Goal: Information Seeking & Learning: Learn about a topic

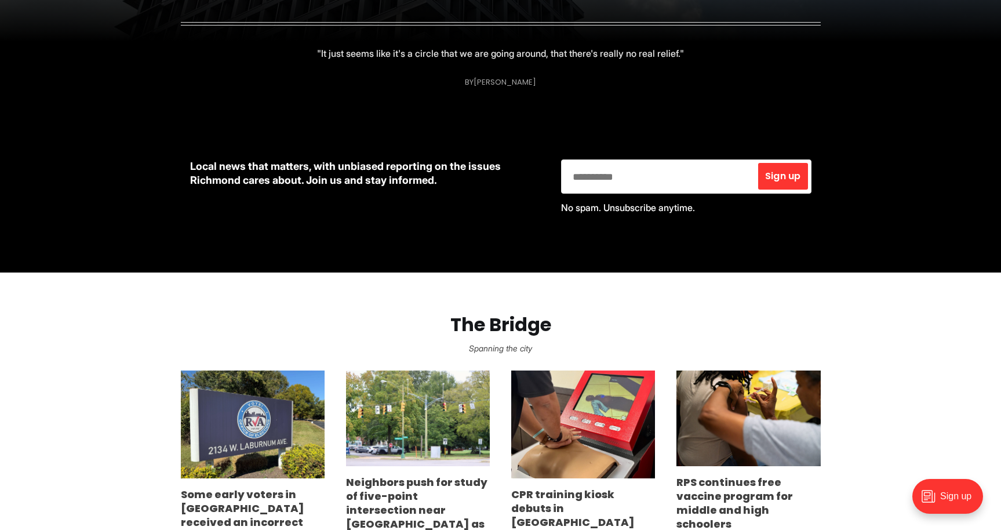
scroll to position [250, 0]
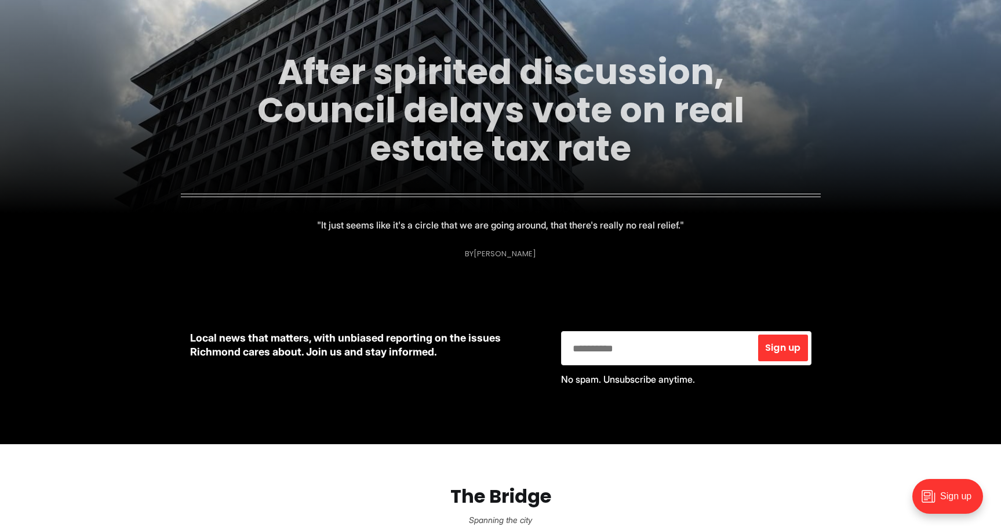
click at [481, 126] on link "After spirited discussion, Council delays vote on real estate tax rate" at bounding box center [500, 110] width 487 height 125
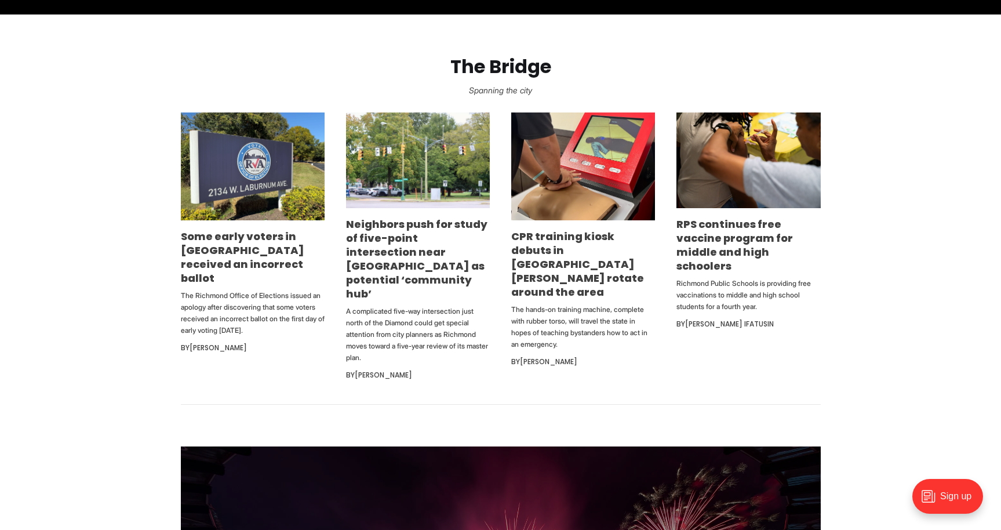
scroll to position [681, 0]
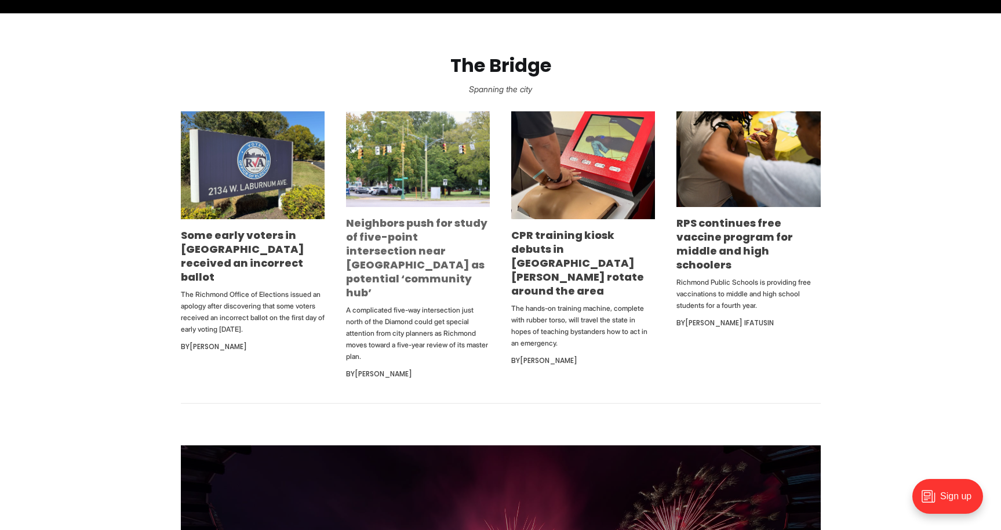
click at [413, 265] on link "Neighbors push for study of five-point intersection near [GEOGRAPHIC_DATA] as p…" at bounding box center [416, 258] width 141 height 84
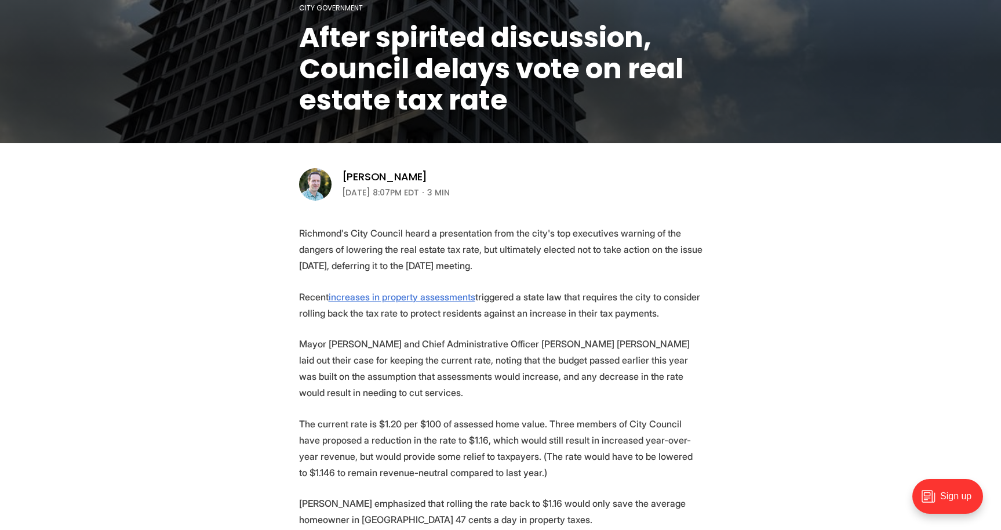
scroll to position [246, 0]
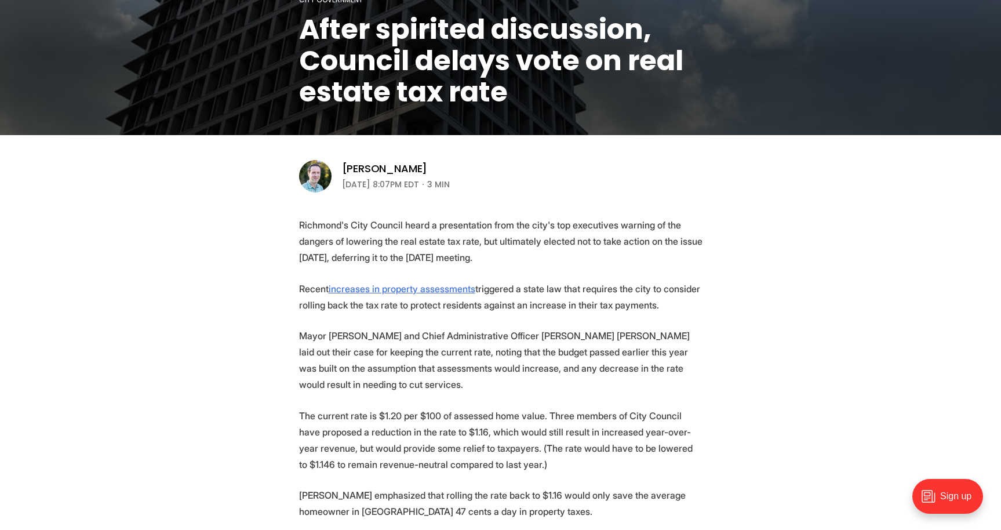
drag, startPoint x: 425, startPoint y: 229, endPoint x: 590, endPoint y: 248, distance: 166.2
click at [590, 248] on p "Richmond's City Council heard a presentation from the city's top executives war…" at bounding box center [500, 241] width 403 height 49
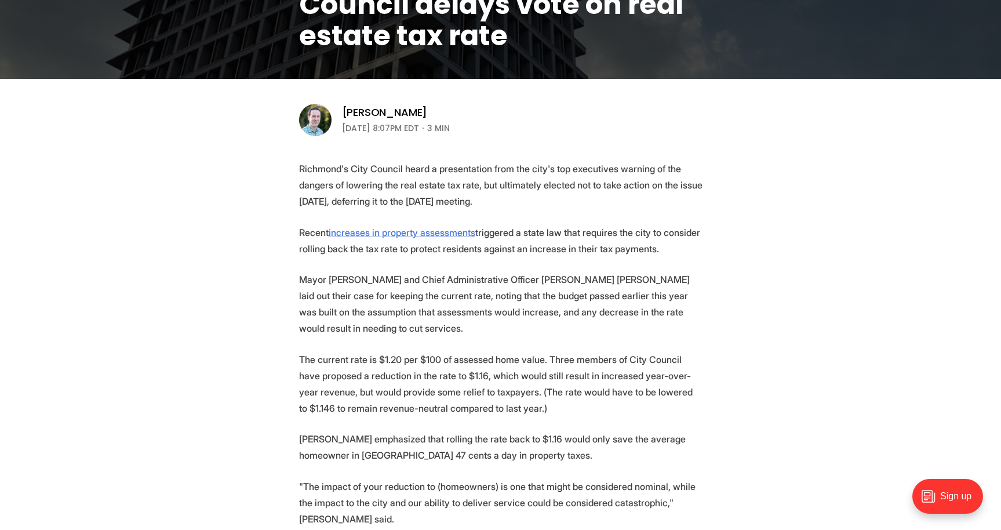
scroll to position [304, 0]
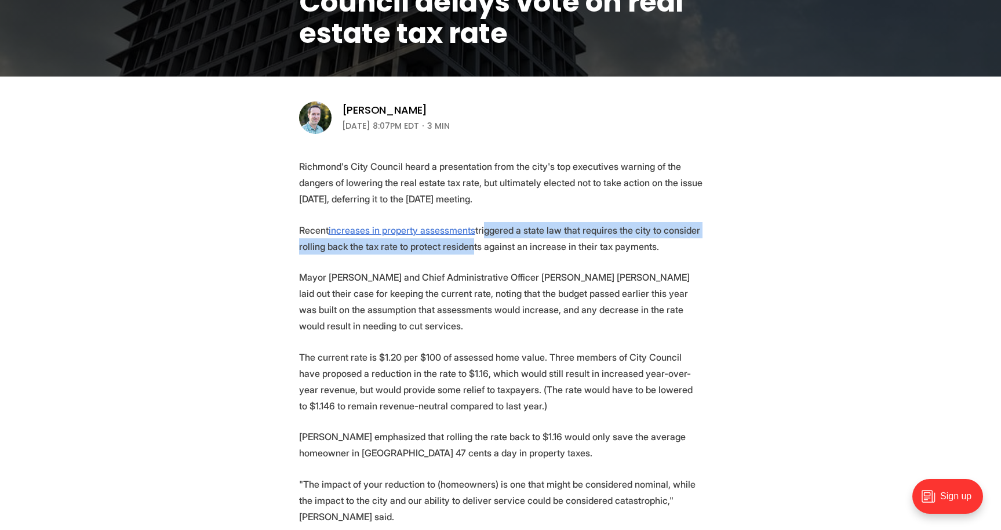
drag, startPoint x: 494, startPoint y: 228, endPoint x: 519, endPoint y: 241, distance: 27.5
click at [519, 241] on p "Recent increases in property assessments triggered a state law that requires th…" at bounding box center [500, 238] width 403 height 32
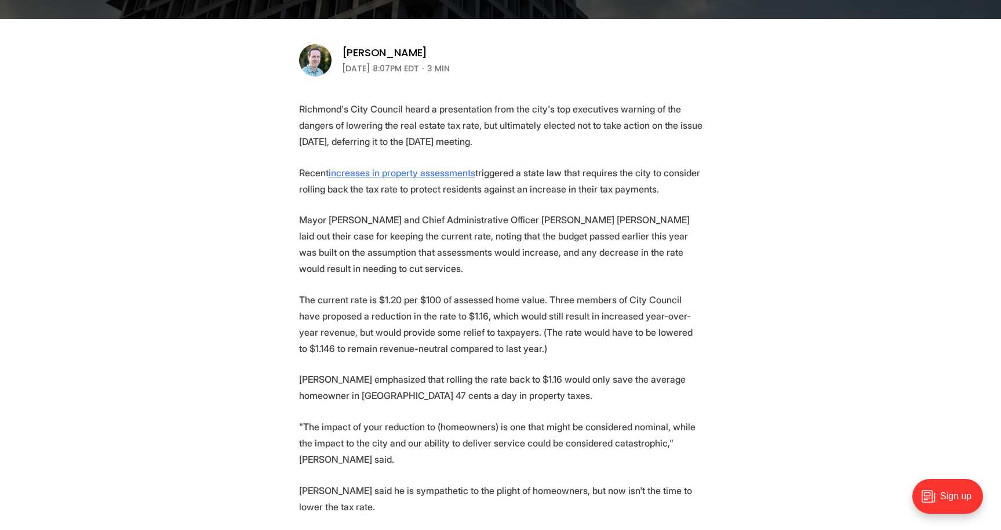
scroll to position [362, 0]
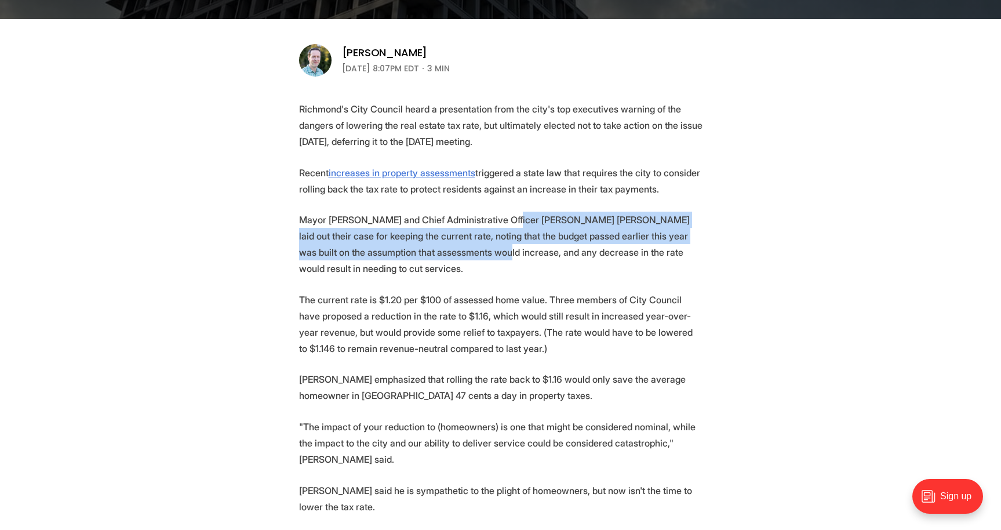
drag, startPoint x: 519, startPoint y: 236, endPoint x: 514, endPoint y: 260, distance: 23.6
click at [514, 260] on p "Mayor Danny Avula and Chief Administrative Officer Odie Donald II laid out thei…" at bounding box center [500, 243] width 403 height 65
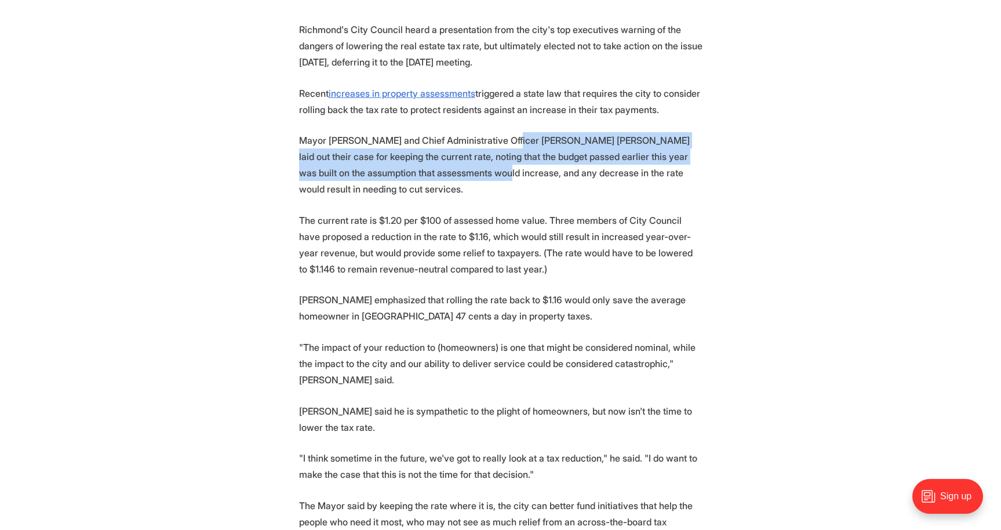
scroll to position [442, 0]
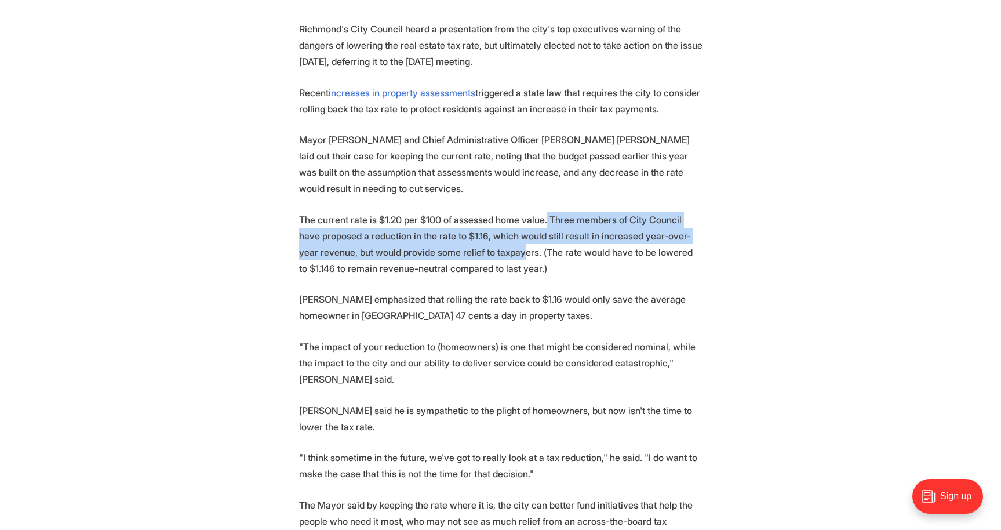
drag, startPoint x: 559, startPoint y: 240, endPoint x: 560, endPoint y: 258, distance: 18.0
click at [560, 258] on p "The current rate is $1.20 per $100 of assessed home value. Three members of Cit…" at bounding box center [500, 243] width 403 height 65
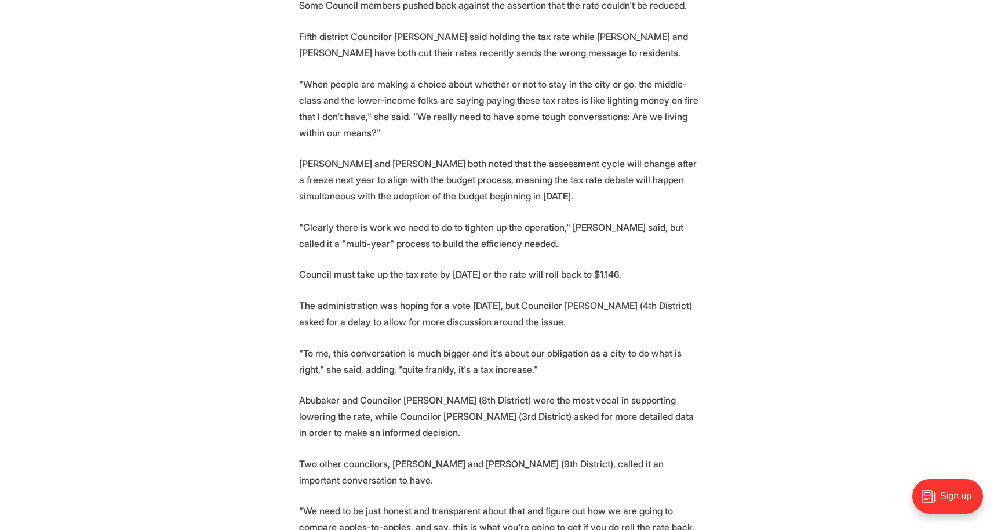
scroll to position [1002, 0]
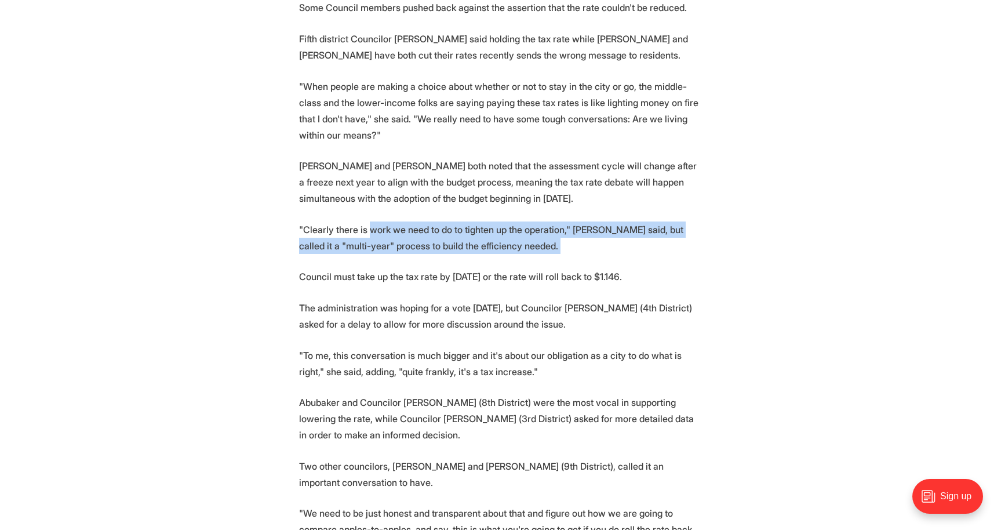
drag, startPoint x: 372, startPoint y: 261, endPoint x: 423, endPoint y: 298, distance: 63.0
click at [423, 298] on section "Richmond's City Council heard a presentation from the city's top executives war…" at bounding box center [500, 167] width 1001 height 1413
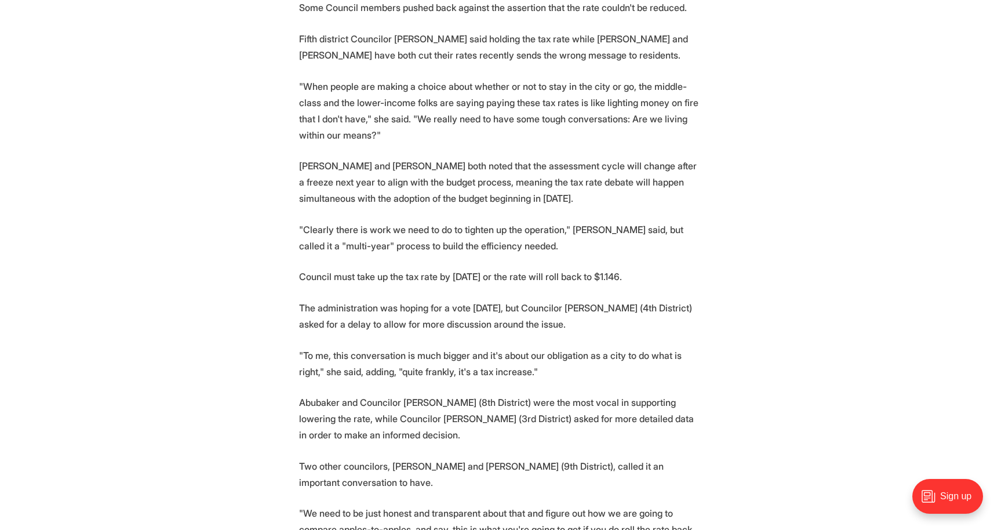
click at [423, 298] on section "Richmond's City Council heard a presentation from the city's top executives war…" at bounding box center [500, 167] width 1001 height 1413
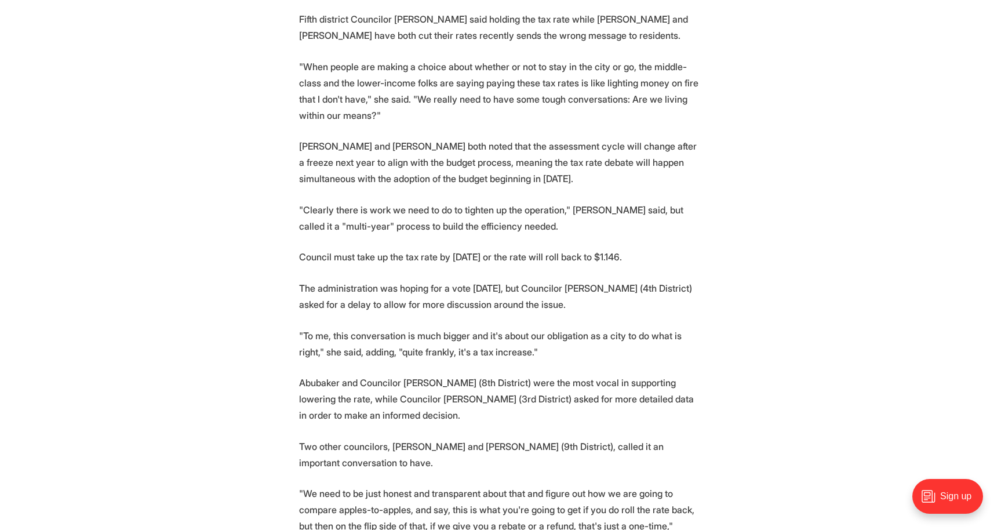
scroll to position [1024, 0]
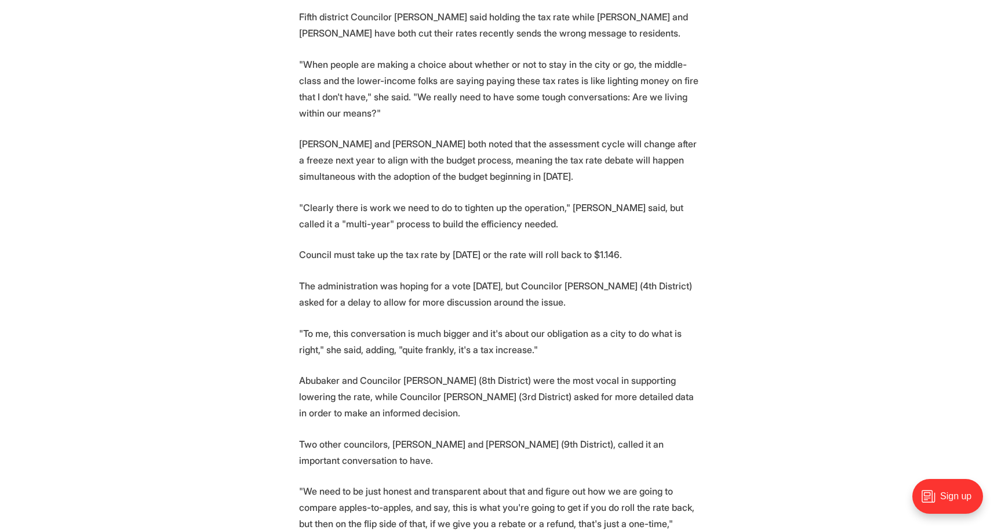
drag, startPoint x: 311, startPoint y: 283, endPoint x: 475, endPoint y: 296, distance: 164.5
click at [475, 296] on section "Richmond's City Council heard a presentation from the city's top executives war…" at bounding box center [500, 145] width 1001 height 1413
drag, startPoint x: 481, startPoint y: 293, endPoint x: 520, endPoint y: 303, distance: 40.2
click at [520, 303] on section "Richmond's City Council heard a presentation from the city's top executives war…" at bounding box center [500, 145] width 1001 height 1413
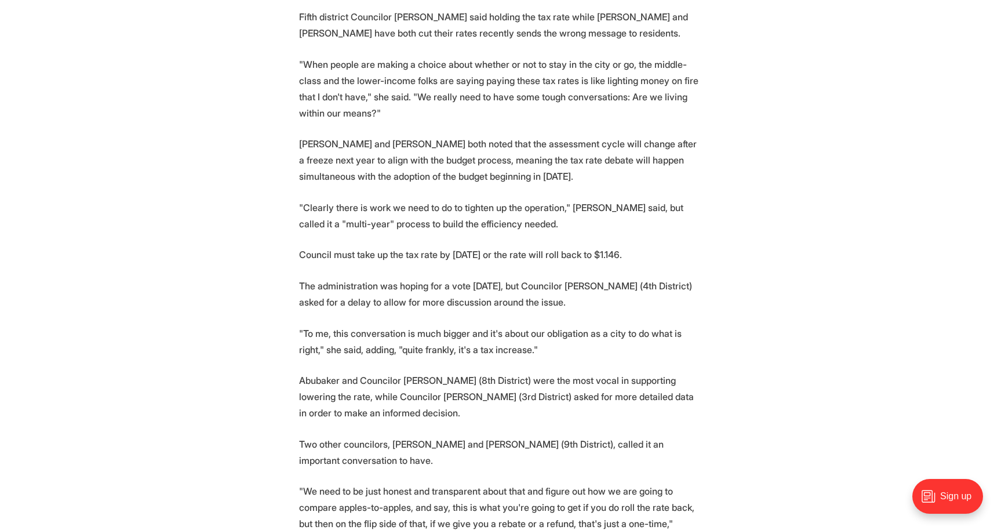
click at [520, 303] on section "Richmond's City Council heard a presentation from the city's top executives war…" at bounding box center [500, 145] width 1001 height 1413
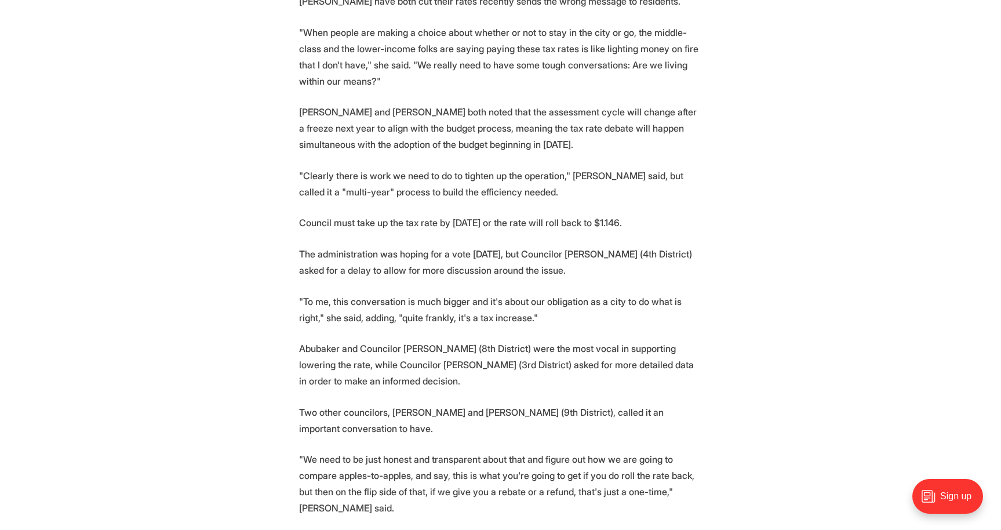
scroll to position [1056, 0]
drag, startPoint x: 331, startPoint y: 283, endPoint x: 457, endPoint y: 311, distance: 129.3
click at [457, 311] on section "Richmond's City Council heard a presentation from the city's top executives war…" at bounding box center [500, 112] width 1001 height 1413
click at [456, 311] on section "Richmond's City Council heard a presentation from the city's top executives war…" at bounding box center [500, 112] width 1001 height 1413
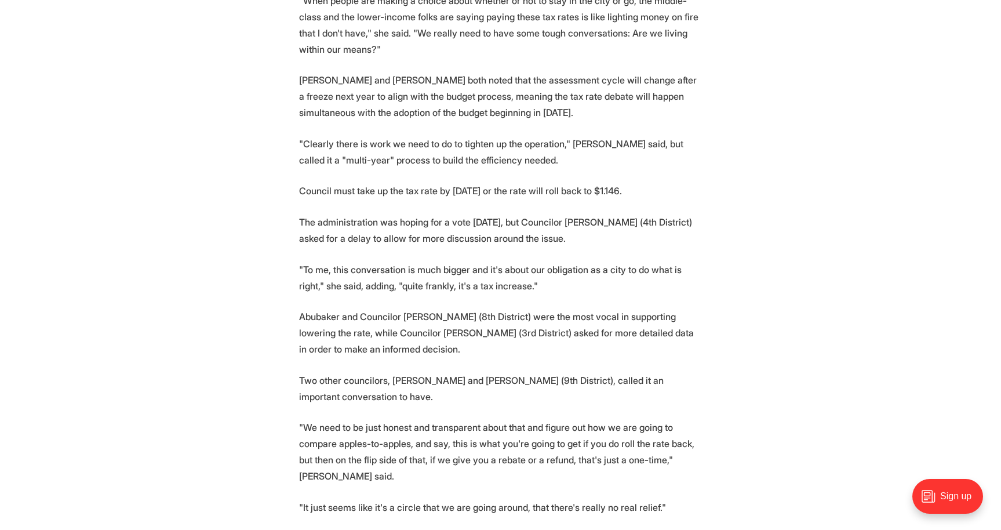
scroll to position [1089, 0]
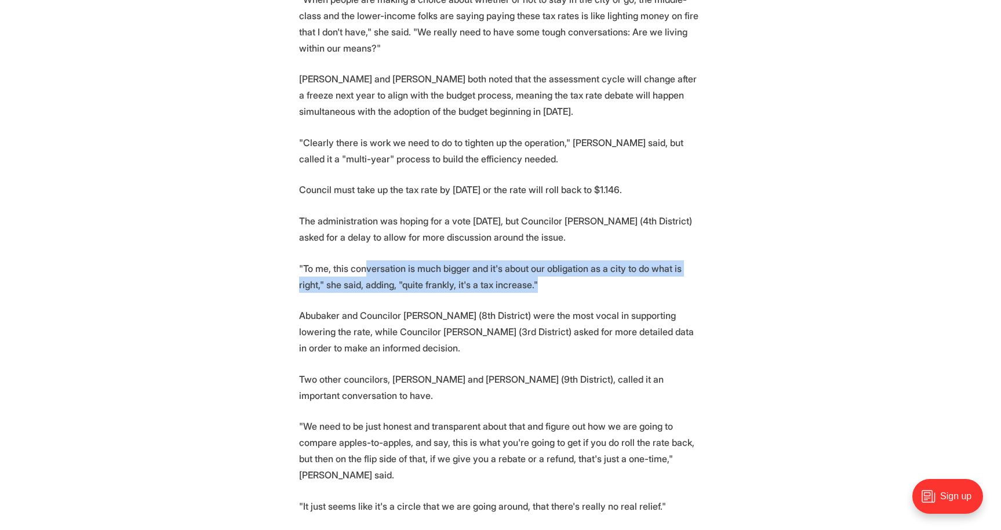
drag, startPoint x: 372, startPoint y: 302, endPoint x: 476, endPoint y: 323, distance: 106.4
click at [476, 293] on p ""To me, this conversation is much bigger and it's about our obligation as a cit…" at bounding box center [500, 276] width 403 height 32
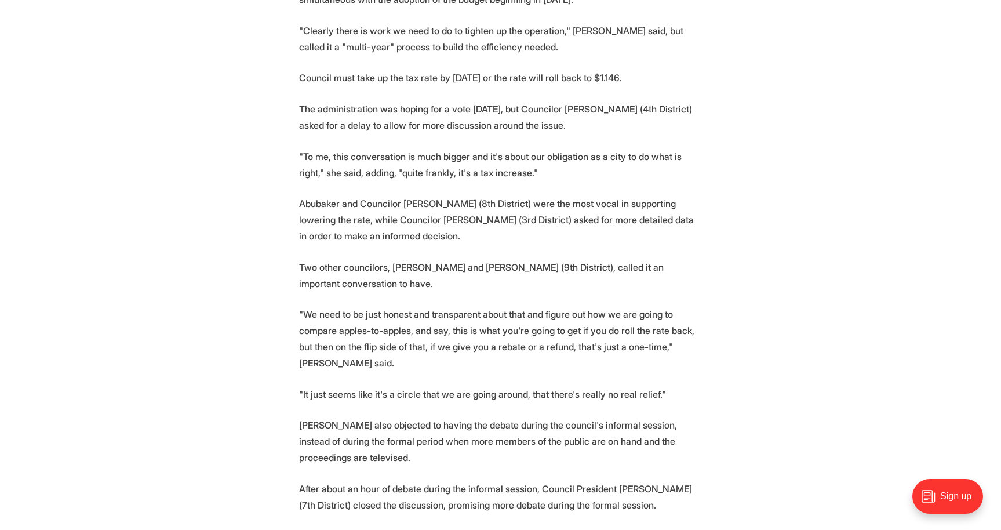
scroll to position [1203, 0]
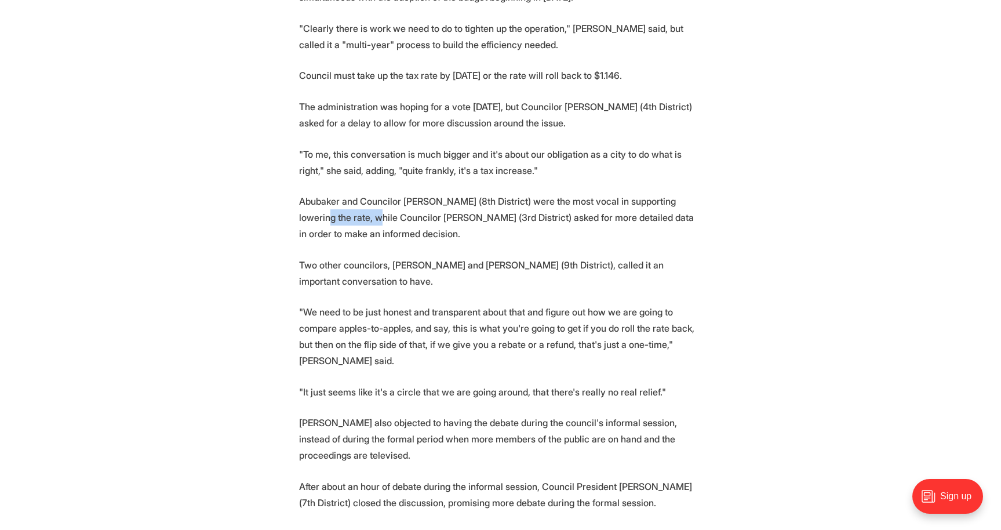
drag, startPoint x: 331, startPoint y: 242, endPoint x: 382, endPoint y: 246, distance: 51.2
click at [382, 242] on p "Abubaker and Councilor Reva Trammell (8th District) were the most vocal in supp…" at bounding box center [500, 217] width 403 height 49
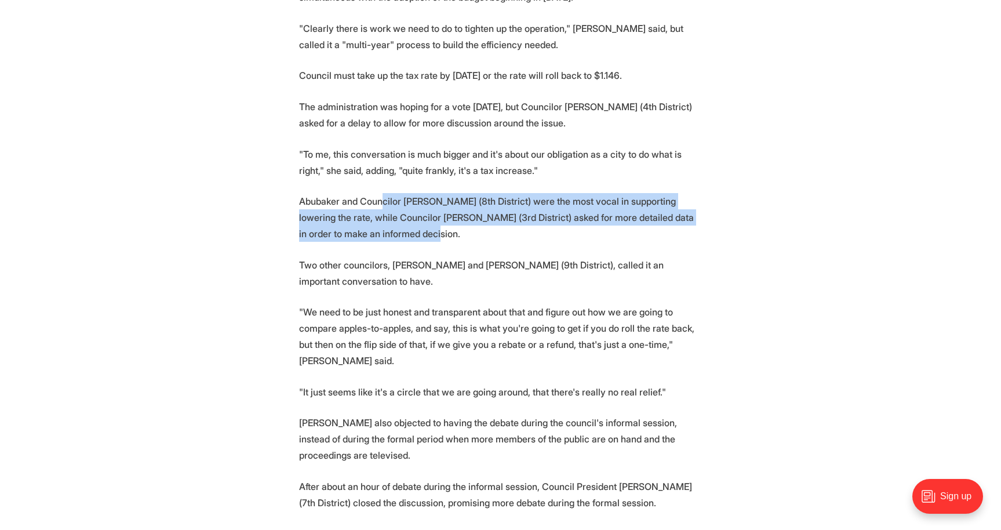
drag, startPoint x: 385, startPoint y: 237, endPoint x: 450, endPoint y: 261, distance: 68.6
click at [450, 242] on p "Abubaker and Councilor Reva Trammell (8th District) were the most vocal in supp…" at bounding box center [500, 217] width 403 height 49
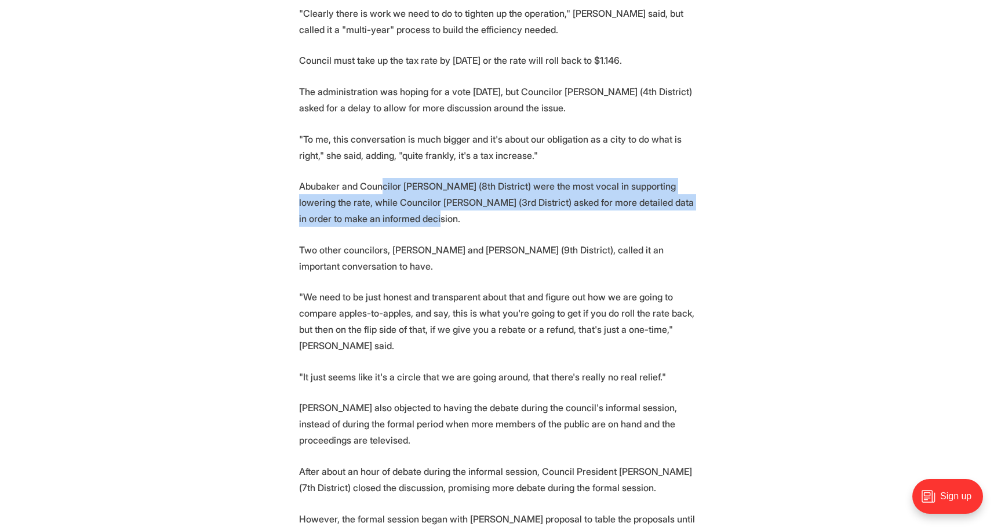
scroll to position [1224, 0]
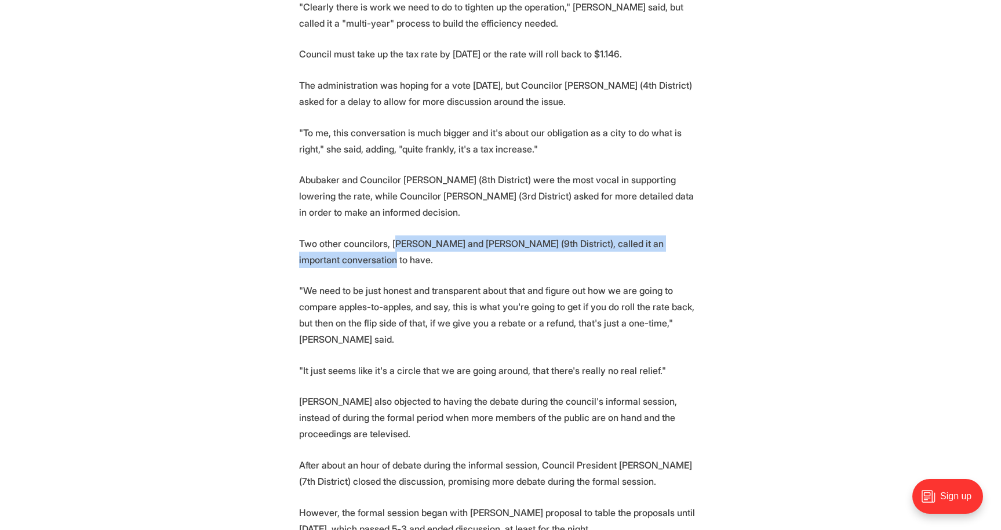
drag, startPoint x: 401, startPoint y: 276, endPoint x: 419, endPoint y: 293, distance: 24.6
click at [419, 268] on p "Two other councilors, Lynch and Nicole Jones (9th District), called it an impor…" at bounding box center [500, 251] width 403 height 32
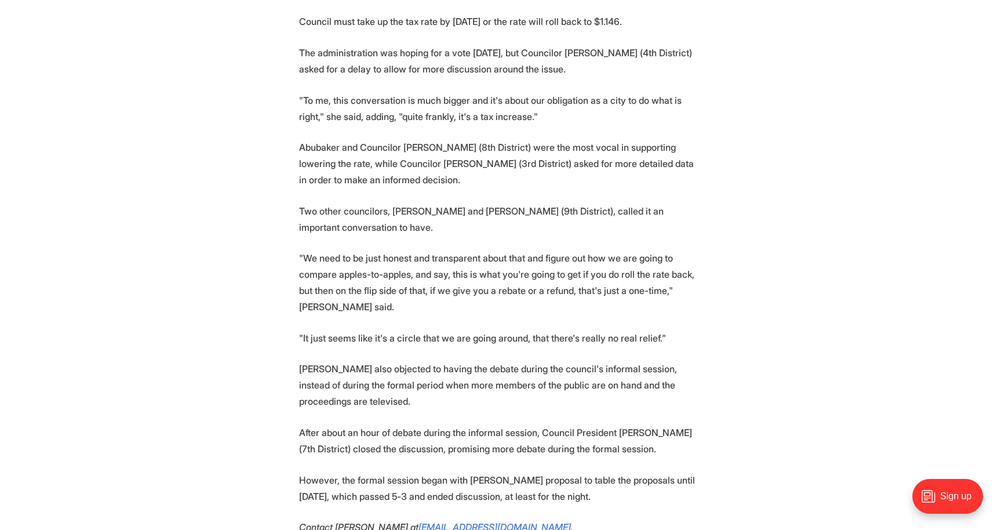
scroll to position [1258, 0]
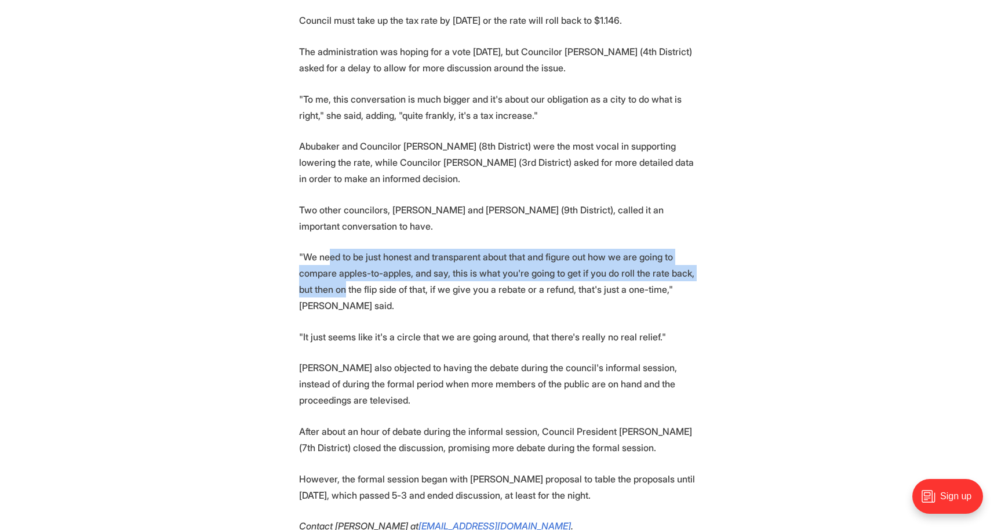
drag, startPoint x: 330, startPoint y: 287, endPoint x: 375, endPoint y: 312, distance: 51.6
click at [375, 312] on p ""We need to be just honest and transparent about that and figure out how we are…" at bounding box center [500, 281] width 403 height 65
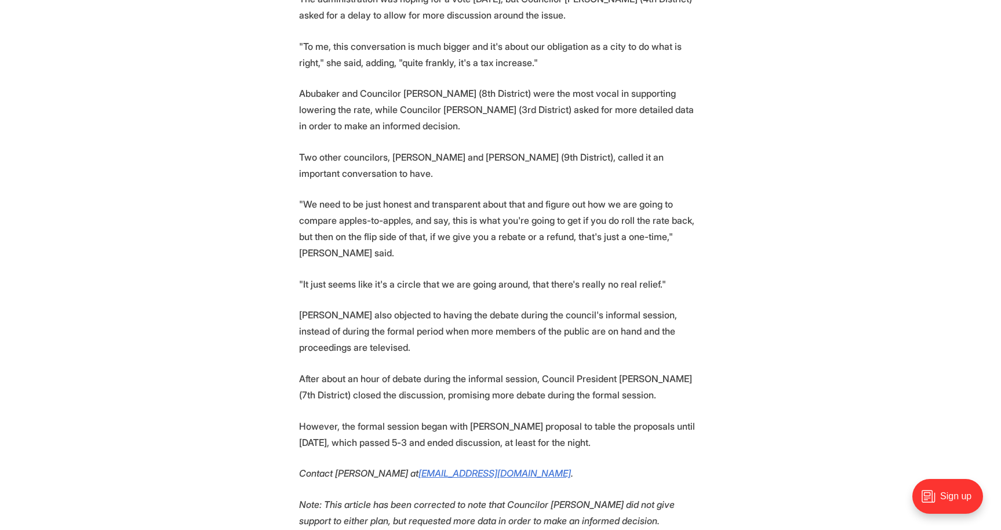
scroll to position [1311, 0]
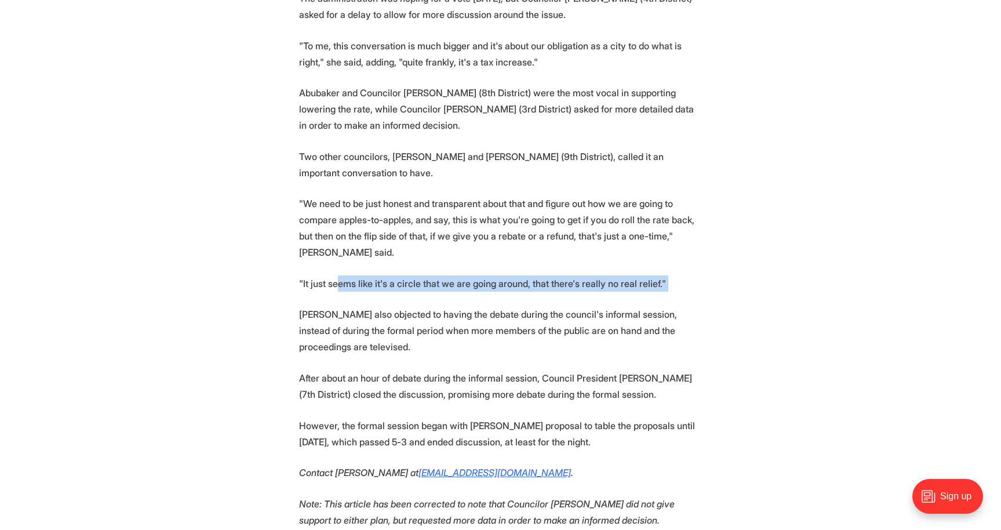
drag, startPoint x: 342, startPoint y: 315, endPoint x: 409, endPoint y: 334, distance: 69.3
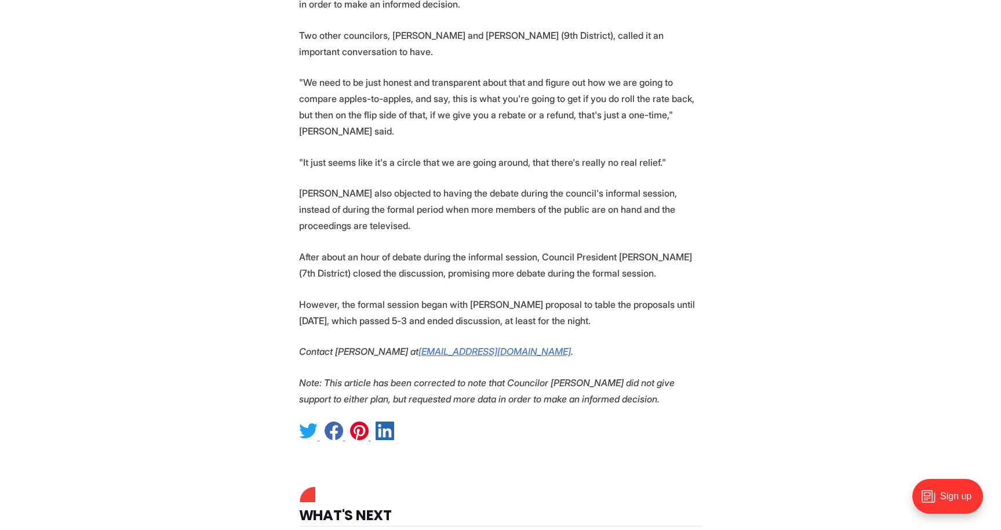
scroll to position [1434, 0]
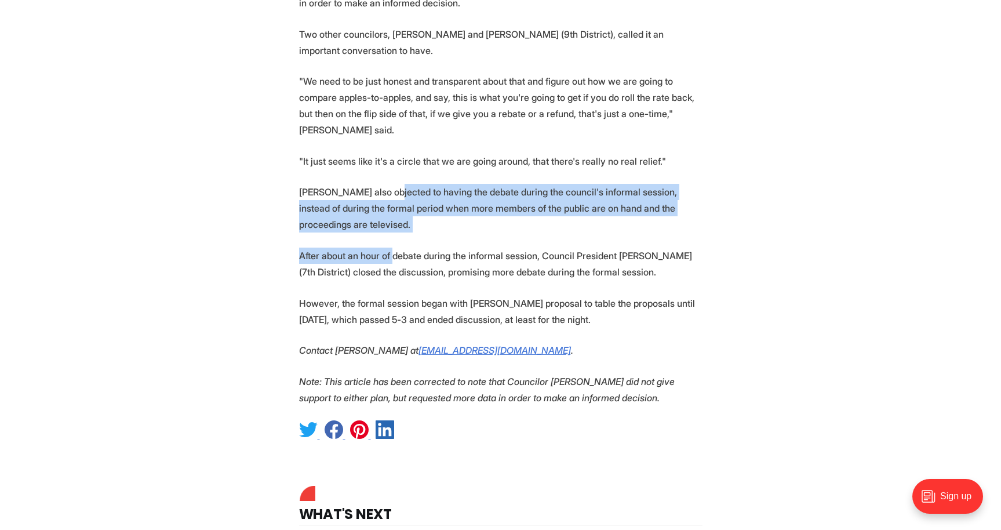
drag, startPoint x: 393, startPoint y: 228, endPoint x: 400, endPoint y: 286, distance: 58.3
click at [400, 280] on p "After about an hour of debate during the informal session, Council President Cy…" at bounding box center [500, 263] width 403 height 32
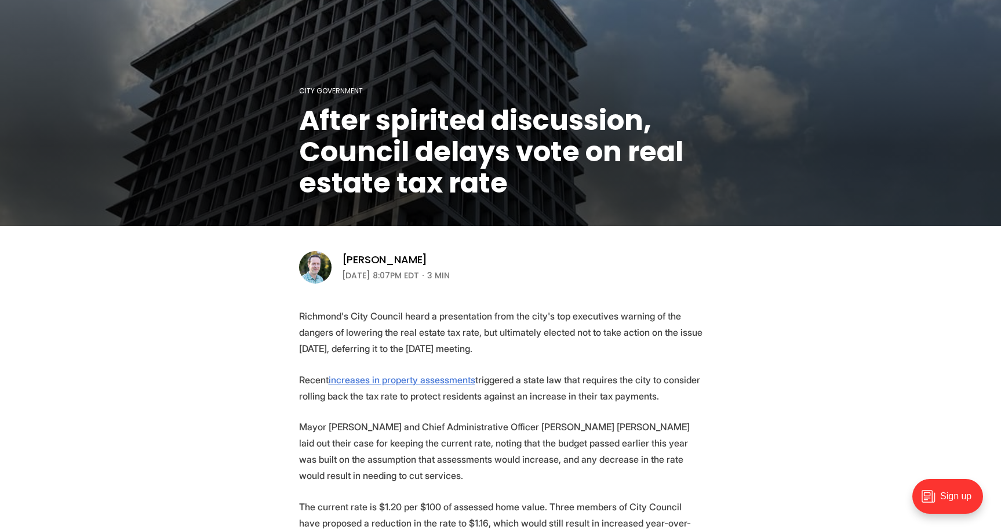
scroll to position [352, 0]
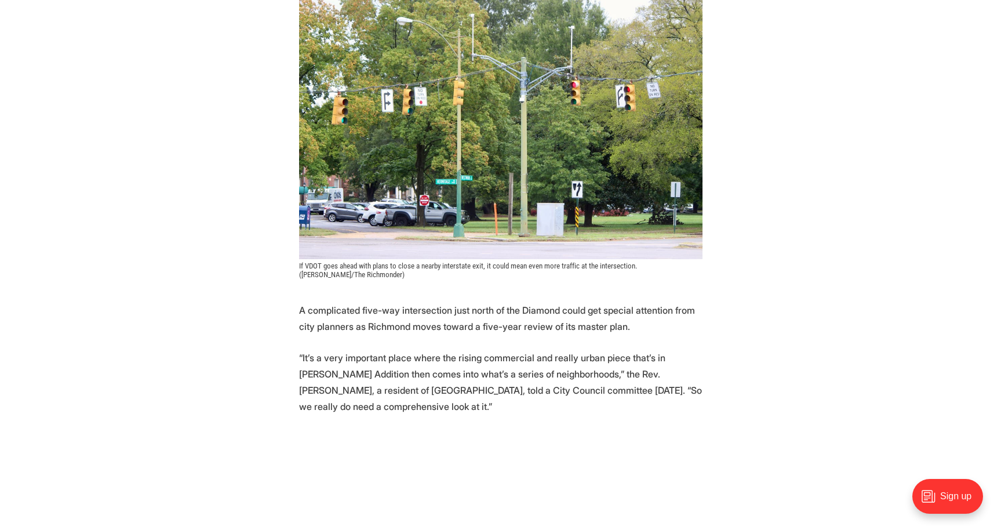
scroll to position [311, 0]
drag, startPoint x: 428, startPoint y: 287, endPoint x: 498, endPoint y: 311, distance: 74.8
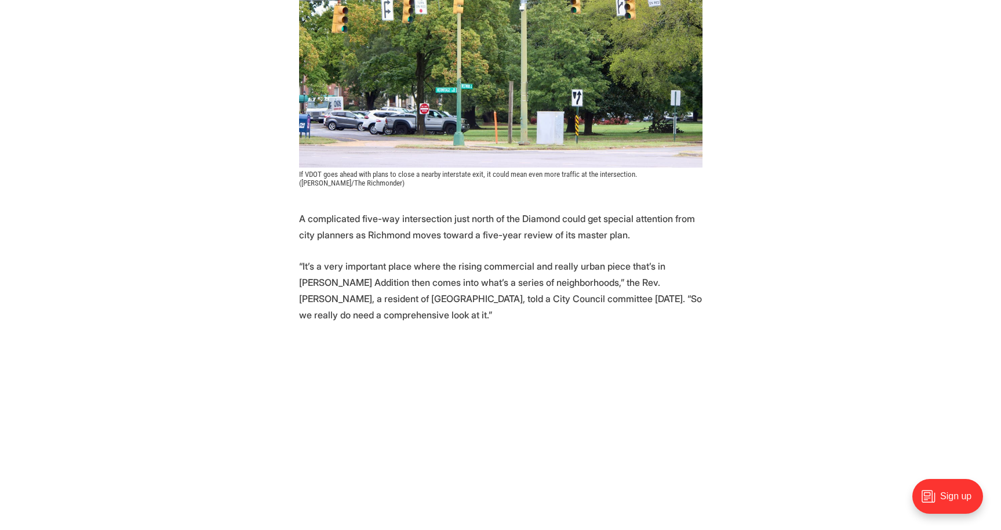
scroll to position [406, 0]
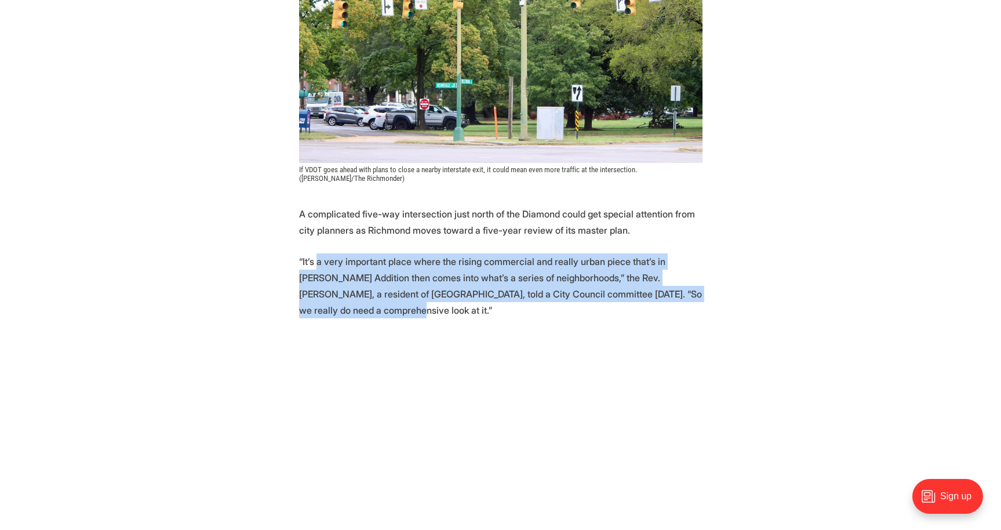
drag, startPoint x: 318, startPoint y: 237, endPoint x: 395, endPoint y: 278, distance: 86.6
click at [395, 278] on p "“It’s a very important place where the rising commercial and really urban piece…" at bounding box center [500, 285] width 403 height 65
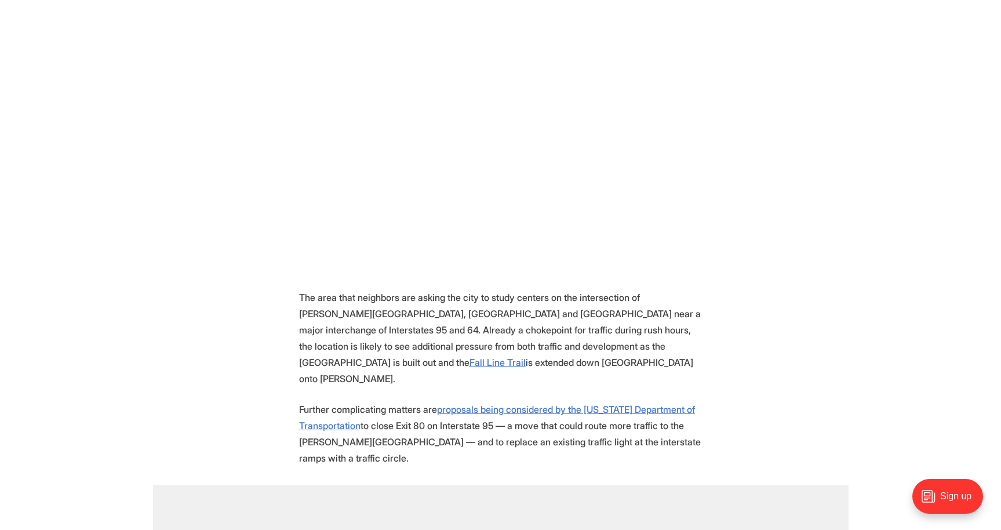
scroll to position [726, 0]
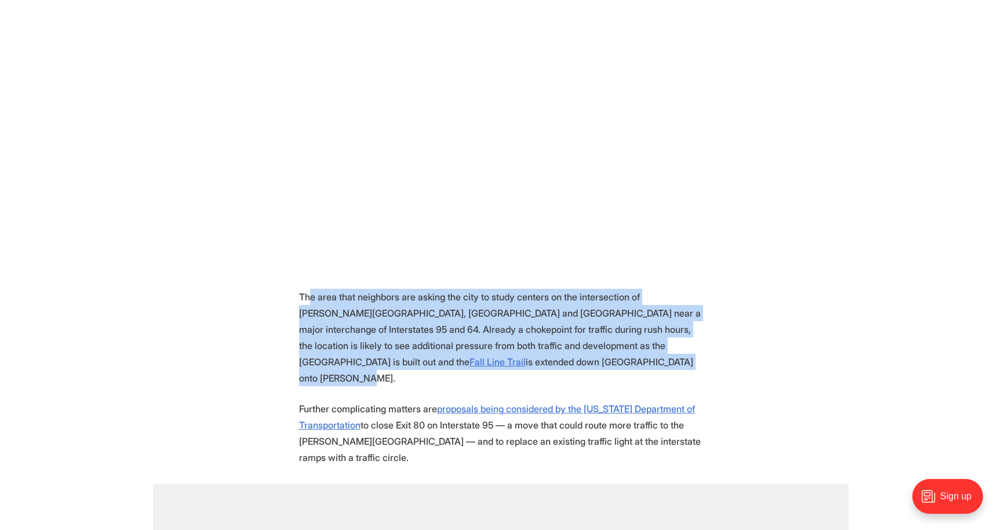
drag, startPoint x: 311, startPoint y: 273, endPoint x: 673, endPoint y: 336, distance: 368.2
click at [673, 336] on p "The area that neighbors are asking the city to study centers on the intersectio…" at bounding box center [500, 337] width 403 height 97
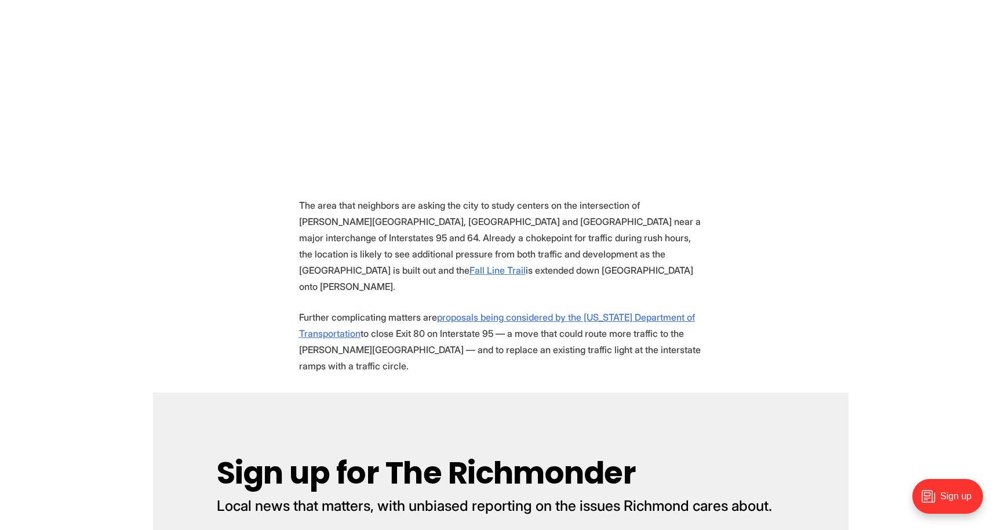
scroll to position [818, 0]
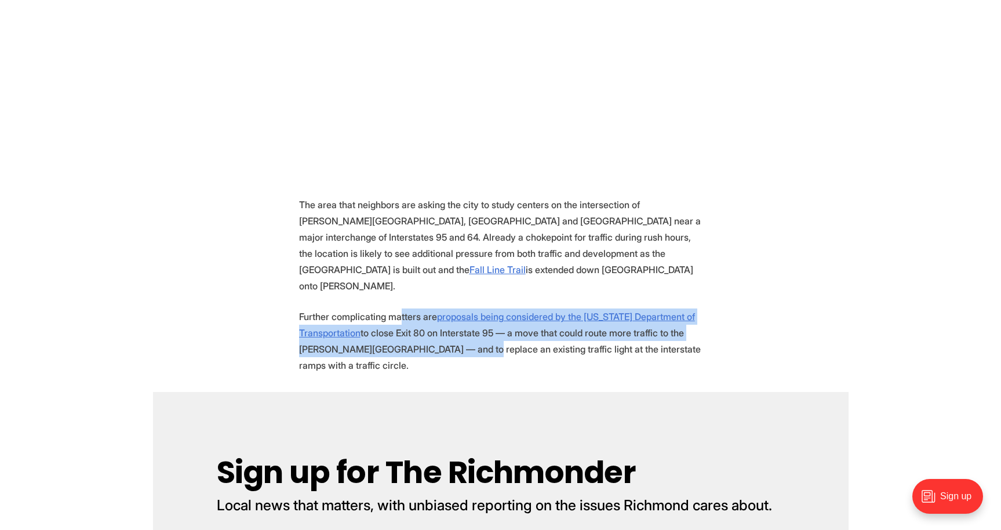
drag, startPoint x: 406, startPoint y: 276, endPoint x: 488, endPoint y: 301, distance: 85.6
click at [488, 308] on p "Further complicating matters are proposals being considered by the Virginia Dep…" at bounding box center [500, 340] width 403 height 65
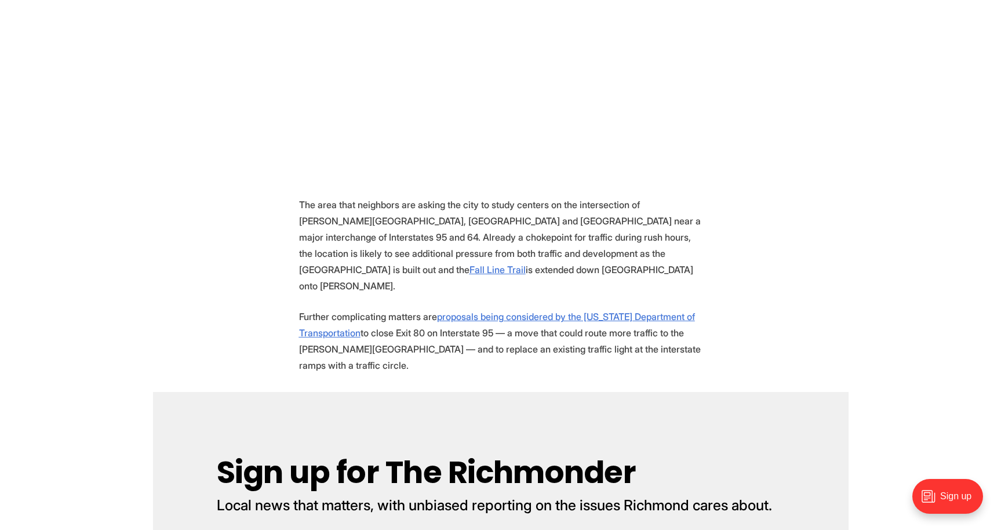
click at [411, 308] on p "Further complicating matters are proposals being considered by the Virginia Dep…" at bounding box center [500, 340] width 403 height 65
click at [507, 311] on u "proposals being considered by the [US_STATE] Department of Transportation" at bounding box center [497, 325] width 396 height 28
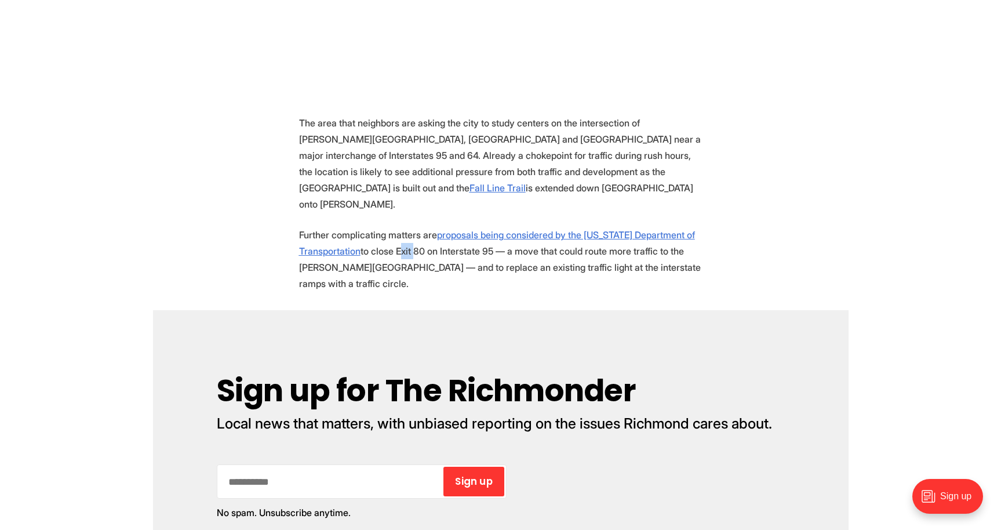
scroll to position [901, 0]
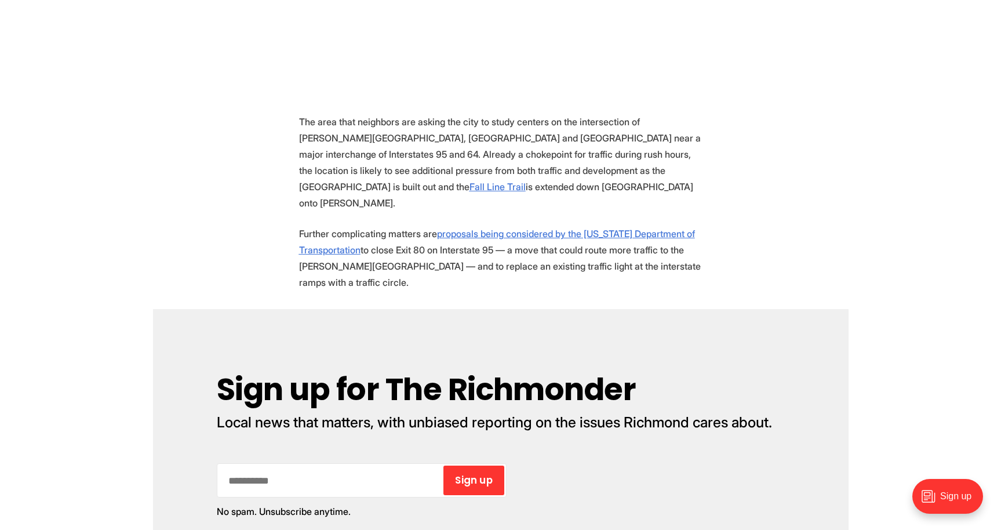
click at [406, 225] on p "Further complicating matters are proposals being considered by the Virginia Dep…" at bounding box center [500, 257] width 403 height 65
copy p "Exit 80"
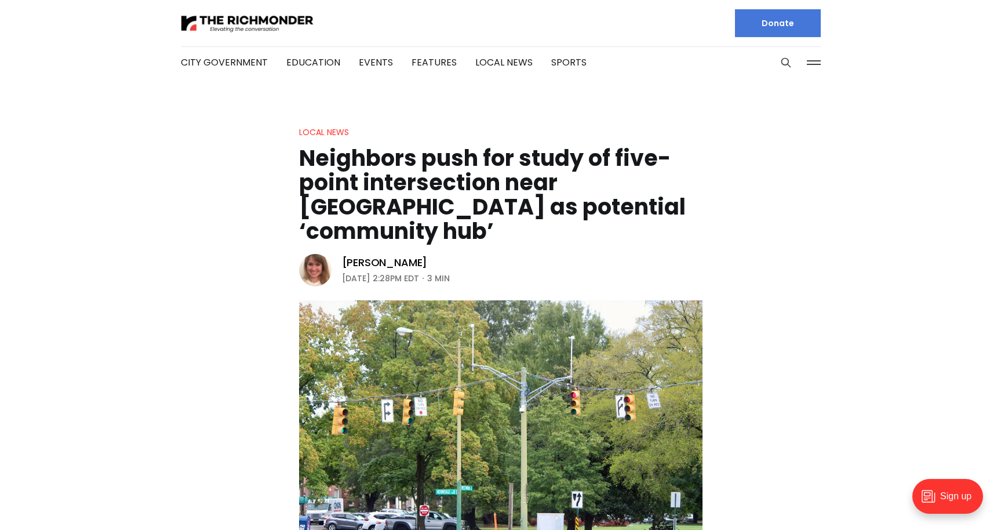
scroll to position [-7, 0]
